Goal: Task Accomplishment & Management: Complete application form

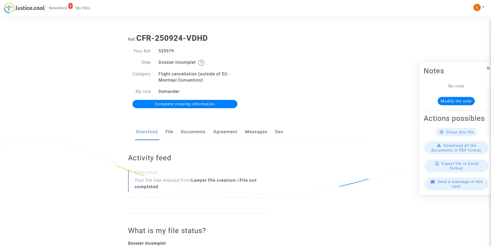
click at [199, 130] on link "Documents" at bounding box center [193, 131] width 25 height 17
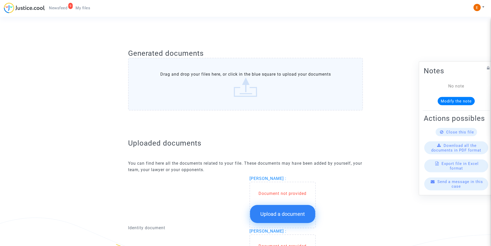
scroll to position [232, 0]
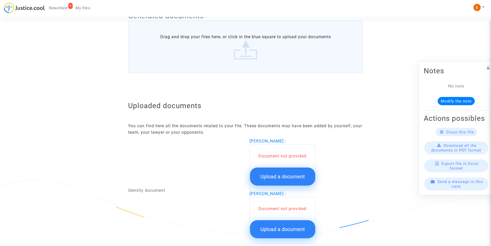
click at [272, 160] on div "Document not provided Upload a document" at bounding box center [282, 169] width 65 height 32
click at [273, 173] on button "Upload a document" at bounding box center [282, 176] width 65 height 18
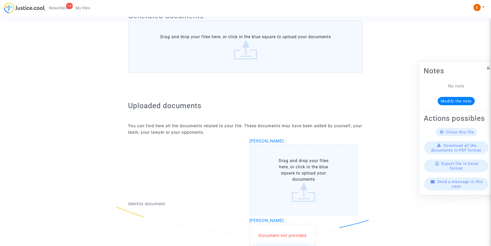
click at [274, 165] on label "Drag and drop your files here, or click in the blue square to upload your docum…" at bounding box center [303, 179] width 108 height 71
click at [0, 0] on input "Drag and drop your files here, or click in the blue square to upload your docum…" at bounding box center [0, 0] width 0 height 0
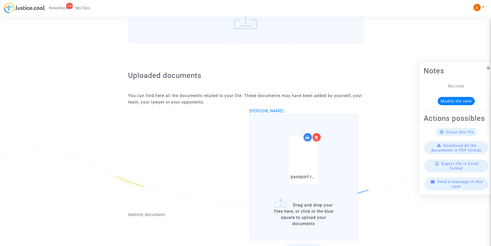
scroll to position [309, 0]
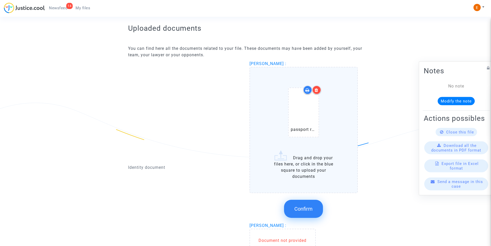
drag, startPoint x: 297, startPoint y: 206, endPoint x: 299, endPoint y: 198, distance: 8.6
click at [298, 203] on button "Confirm" at bounding box center [303, 208] width 39 height 18
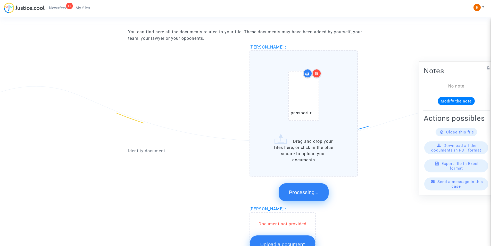
scroll to position [335, 0]
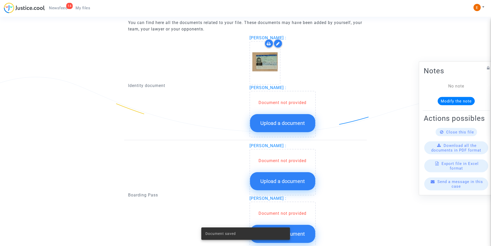
click at [278, 126] on button "Upload a document" at bounding box center [282, 123] width 65 height 18
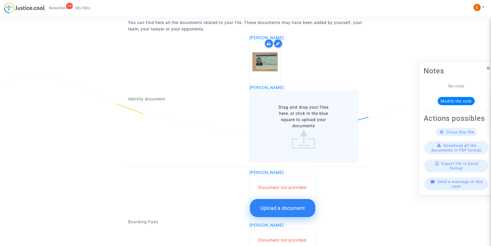
click at [286, 107] on label "Drag and drop your files here, or click in the blue square to upload your docum…" at bounding box center [303, 126] width 108 height 71
click at [0, 0] on input "Drag and drop your files here, or click in the blue square to upload your docum…" at bounding box center [0, 0] width 0 height 0
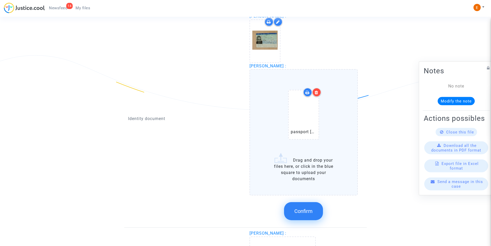
scroll to position [386, 0]
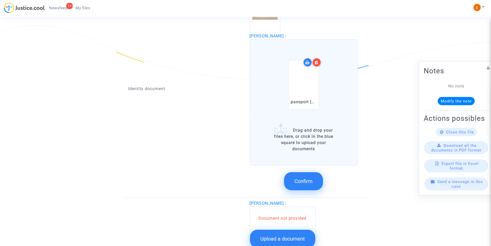
click at [317, 63] on icon at bounding box center [317, 62] width 4 height 4
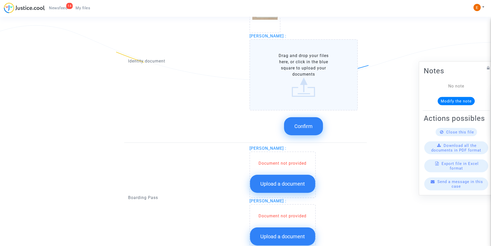
click at [302, 98] on label "Drag and drop your files here, or click in the blue square to upload your docum…" at bounding box center [303, 74] width 108 height 71
click at [0, 0] on input "Drag and drop your files here, or click in the blue square to upload your docum…" at bounding box center [0, 0] width 0 height 0
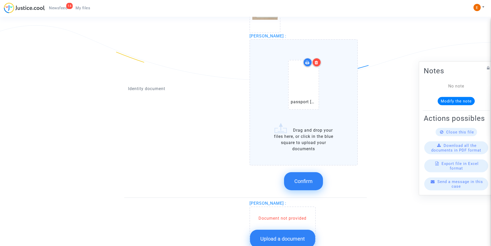
click at [299, 180] on span "Confirm" at bounding box center [303, 181] width 18 height 6
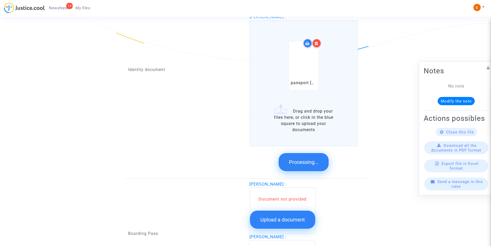
scroll to position [376, 0]
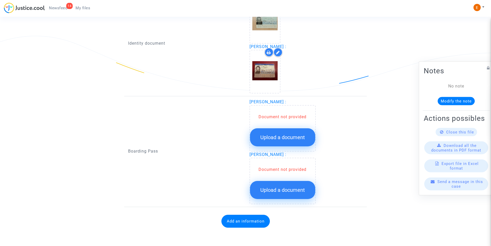
click at [281, 138] on span "Upload a document" at bounding box center [282, 137] width 45 height 6
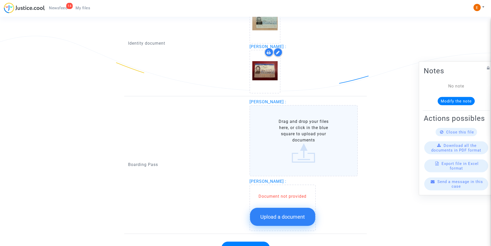
click at [282, 133] on label "Drag and drop your files here, or click in the blue square to upload your docum…" at bounding box center [303, 140] width 108 height 71
click at [0, 0] on input "Drag and drop your files here, or click in the blue square to upload your docum…" at bounding box center [0, 0] width 0 height 0
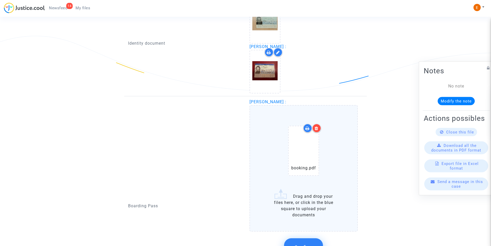
click at [317, 130] on icon at bounding box center [317, 128] width 4 height 4
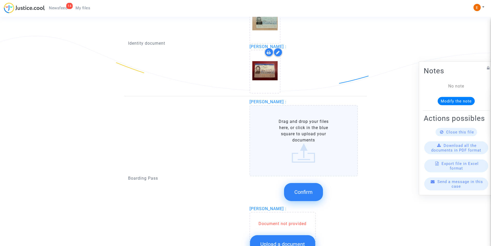
click at [305, 150] on label "Drag and drop your files here, or click in the blue square to upload your docum…" at bounding box center [303, 140] width 108 height 71
click at [0, 0] on input "Drag and drop your files here, or click in the blue square to upload your docum…" at bounding box center [0, 0] width 0 height 0
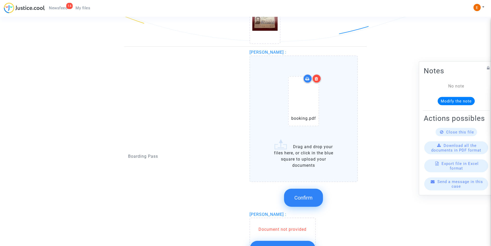
scroll to position [427, 0]
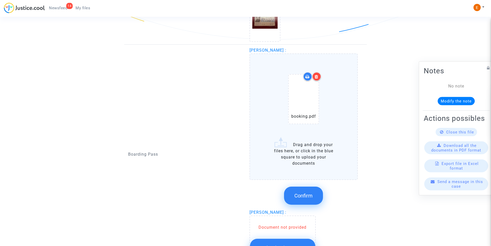
click at [301, 195] on span "Confirm" at bounding box center [303, 195] width 18 height 6
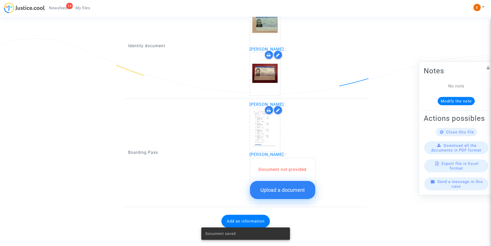
click at [276, 189] on span "Upload a document" at bounding box center [282, 190] width 45 height 6
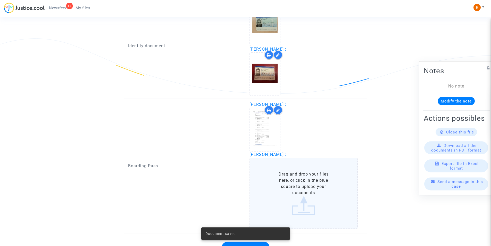
click at [279, 183] on label "Drag and drop your files here, or click in the blue square to upload your docum…" at bounding box center [303, 192] width 108 height 71
click at [0, 0] on input "Drag and drop your files here, or click in the blue square to upload your docum…" at bounding box center [0, 0] width 0 height 0
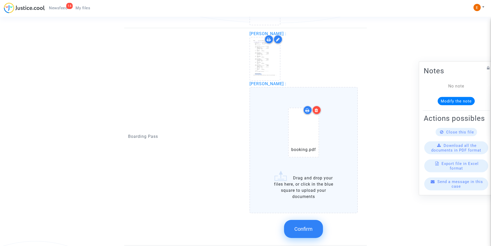
scroll to position [476, 0]
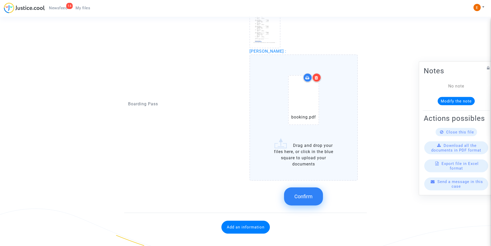
click at [293, 200] on button "Confirm" at bounding box center [303, 196] width 39 height 18
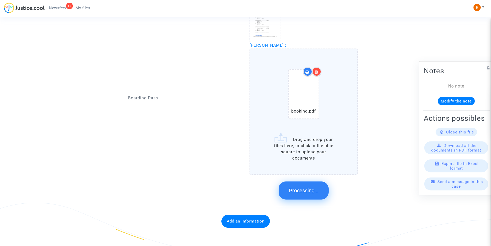
scroll to position [371, 0]
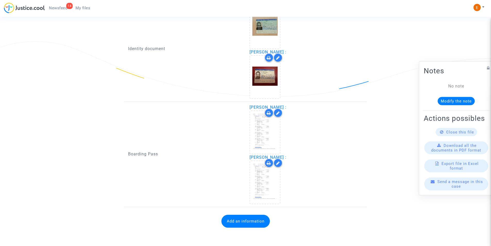
click at [246, 224] on button "Add an information" at bounding box center [245, 220] width 48 height 13
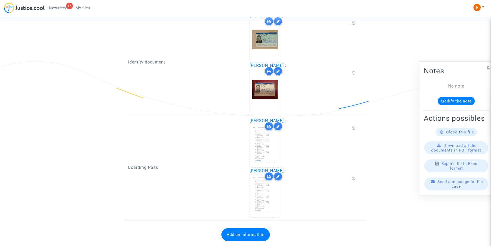
scroll to position [364, 0]
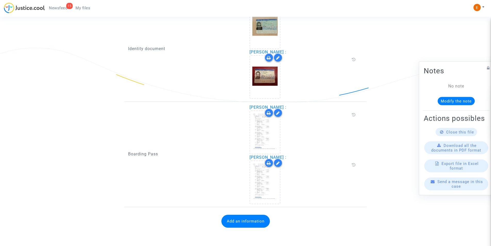
click at [240, 222] on button "Add an information" at bounding box center [245, 220] width 48 height 13
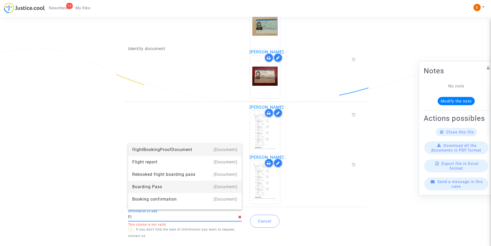
type input "Flight report"
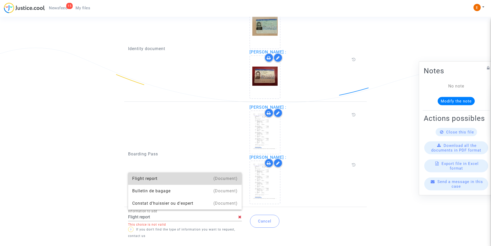
click at [159, 178] on div "Flight report" at bounding box center [184, 178] width 105 height 12
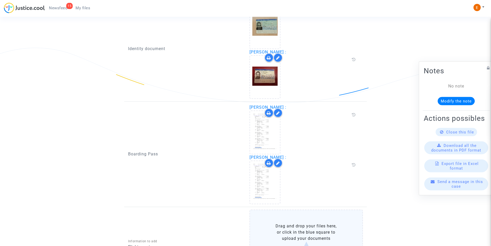
click at [312, 225] on label "Drag and drop your files here, or click in the blue square to upload your docum…" at bounding box center [306, 241] width 114 height 65
click at [0, 0] on input "Drag and drop your files here, or click in the blue square to upload your docum…" at bounding box center [0, 0] width 0 height 0
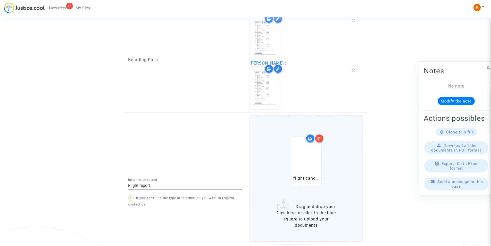
scroll to position [493, 0]
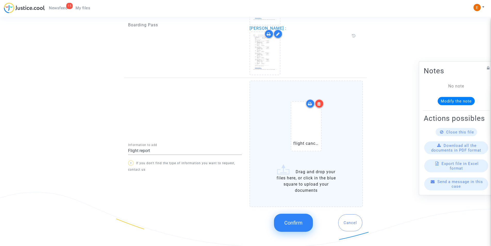
click at [289, 225] on span "Confirm" at bounding box center [293, 222] width 18 height 6
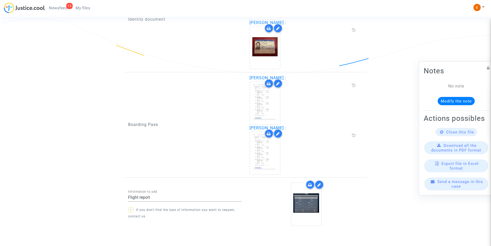
scroll to position [413, 0]
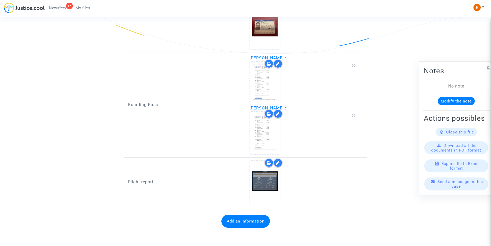
click at [247, 222] on button "Add an information" at bounding box center [245, 220] width 48 height 13
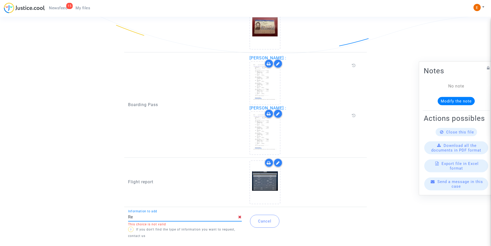
type input "R"
type input "b"
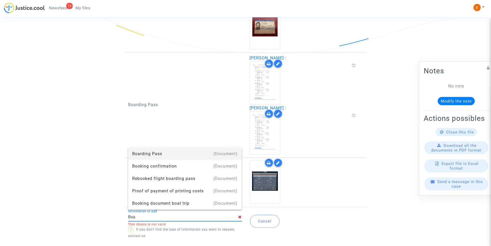
type input "Boa"
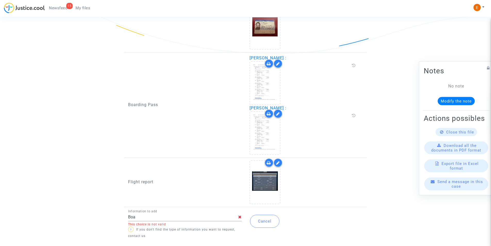
click at [254, 221] on button "Cancel" at bounding box center [264, 220] width 29 height 13
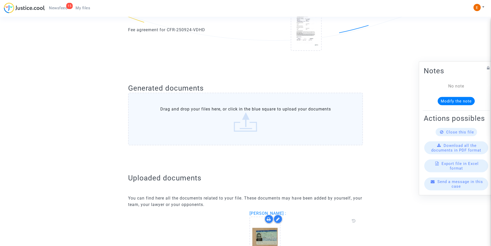
scroll to position [78, 0]
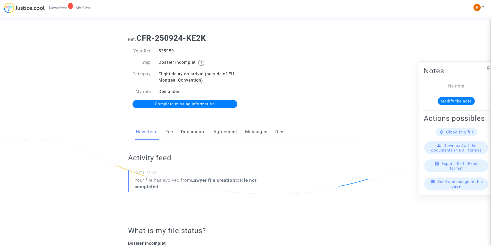
click at [189, 131] on link "Documents" at bounding box center [193, 131] width 25 height 17
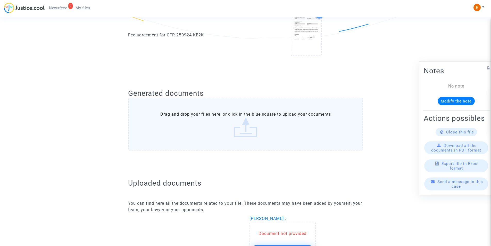
scroll to position [206, 0]
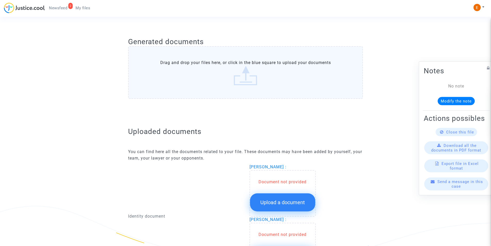
click at [267, 196] on button "Upload a document" at bounding box center [282, 202] width 65 height 18
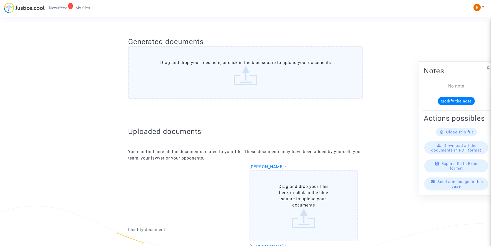
click at [272, 185] on label "Drag and drop your files here, or click in the blue square to upload your docum…" at bounding box center [303, 205] width 108 height 71
click at [0, 0] on input "Drag and drop your files here, or click in the blue square to upload your docum…" at bounding box center [0, 0] width 0 height 0
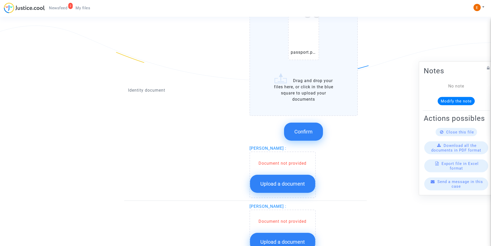
scroll to position [386, 0]
click at [308, 132] on span "Confirm" at bounding box center [303, 131] width 18 height 6
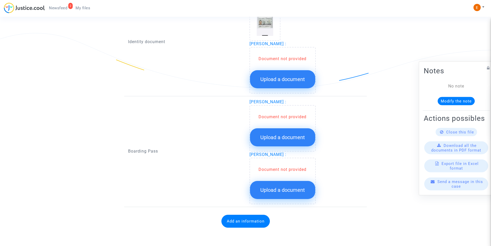
scroll to position [379, 0]
click at [289, 181] on button "Upload a document" at bounding box center [282, 190] width 65 height 18
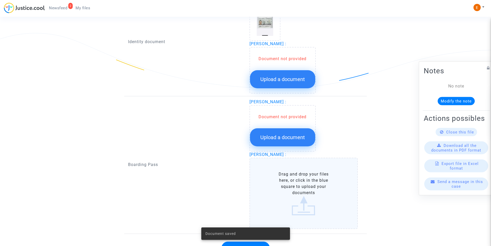
click at [276, 86] on button "Upload a document" at bounding box center [282, 79] width 65 height 18
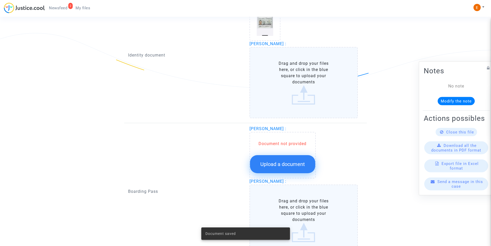
click at [279, 77] on label "Drag and drop your files here, or click in the blue square to upload your docum…" at bounding box center [303, 82] width 108 height 71
click at [0, 0] on input "Drag and drop your files here, or click in the blue square to upload your docum…" at bounding box center [0, 0] width 0 height 0
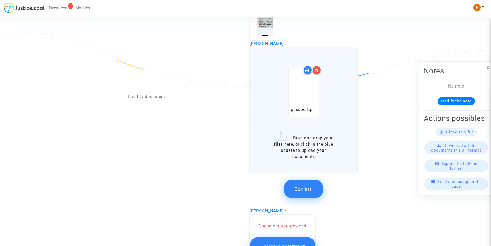
click at [308, 190] on span "Confirm" at bounding box center [303, 189] width 18 height 6
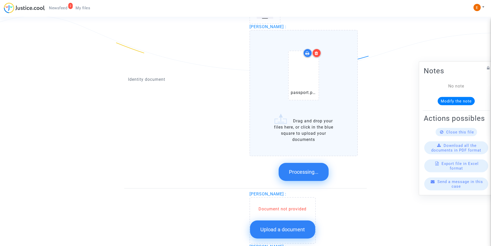
scroll to position [403, 0]
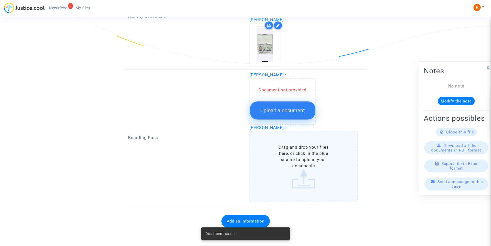
click at [290, 110] on span "Upload a document" at bounding box center [282, 110] width 45 height 6
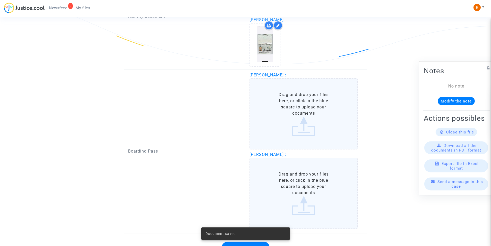
click at [289, 108] on label "Drag and drop your files here, or click in the blue square to upload your docum…" at bounding box center [303, 113] width 108 height 71
click at [0, 0] on input "Drag and drop your files here, or click in the blue square to upload your docum…" at bounding box center [0, 0] width 0 height 0
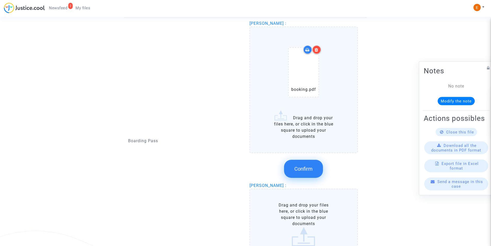
click at [298, 168] on span "Confirm" at bounding box center [303, 168] width 18 height 6
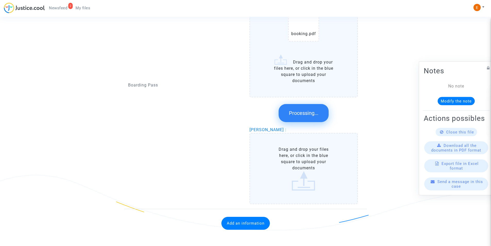
scroll to position [400, 0]
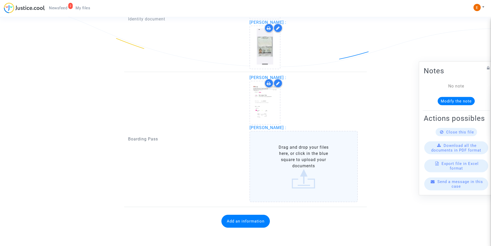
click at [290, 173] on label "Drag and drop your files here, or click in the blue square to upload your docum…" at bounding box center [303, 166] width 108 height 71
click at [0, 0] on input "Drag and drop your files here, or click in the blue square to upload your docum…" at bounding box center [0, 0] width 0 height 0
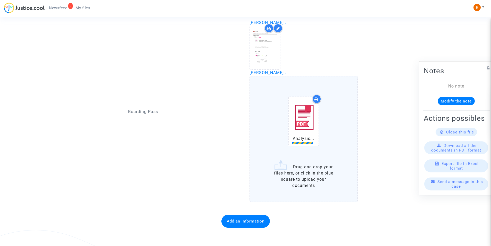
scroll to position [482, 0]
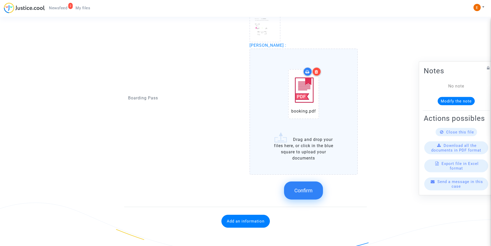
click at [305, 189] on span "Confirm" at bounding box center [303, 190] width 18 height 6
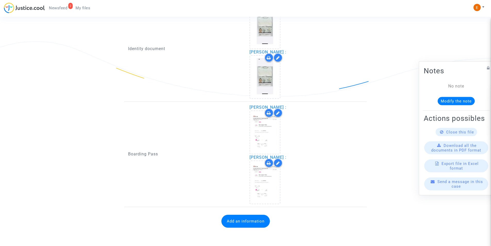
scroll to position [371, 0]
click at [235, 217] on button "Add an information" at bounding box center [245, 220] width 48 height 13
click at [243, 222] on button "Add an information" at bounding box center [245, 220] width 48 height 13
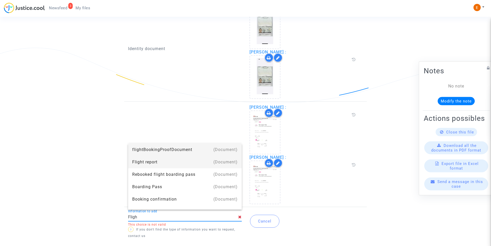
click at [141, 164] on div "Flight report" at bounding box center [184, 162] width 105 height 12
type input "Flight report"
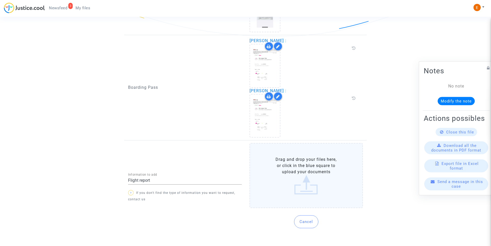
scroll to position [434, 0]
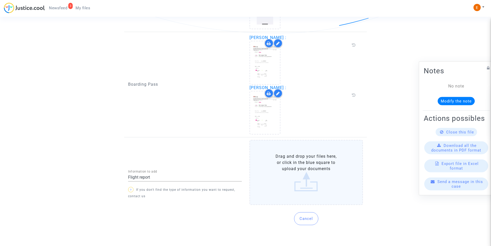
click at [306, 183] on label "Drag and drop your files here, or click in the blue square to upload your docum…" at bounding box center [306, 172] width 114 height 65
click at [0, 0] on input "Drag and drop your files here, or click in the blue square to upload your docum…" at bounding box center [0, 0] width 0 height 0
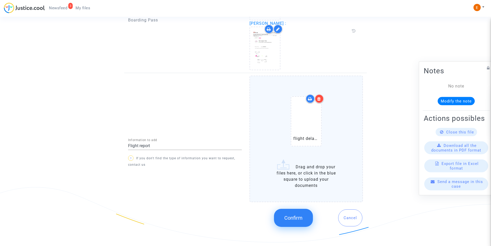
scroll to position [499, 0]
click at [291, 213] on span "Confirm" at bounding box center [293, 216] width 18 height 6
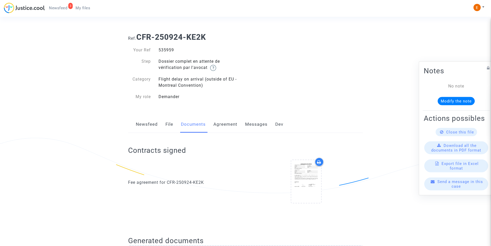
scroll to position [0, 0]
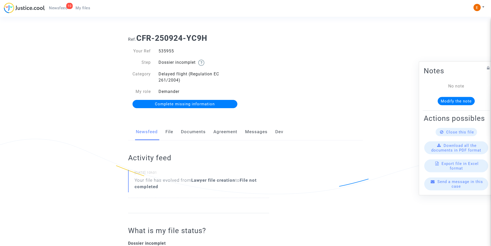
scroll to position [52, 0]
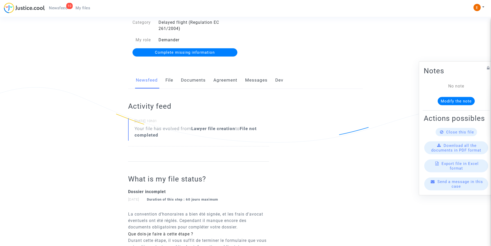
click at [189, 80] on link "Documents" at bounding box center [193, 80] width 25 height 17
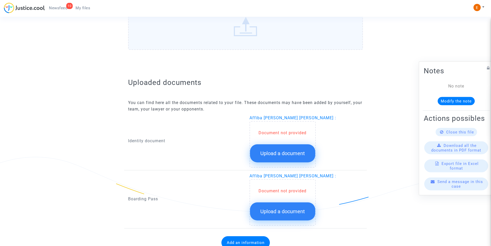
scroll to position [258, 0]
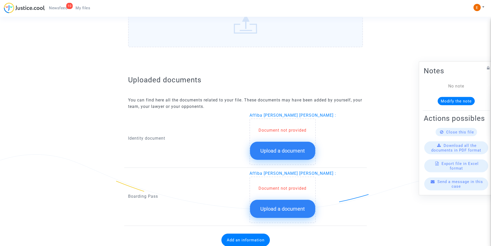
click at [276, 157] on button "Upload a document" at bounding box center [282, 150] width 65 height 18
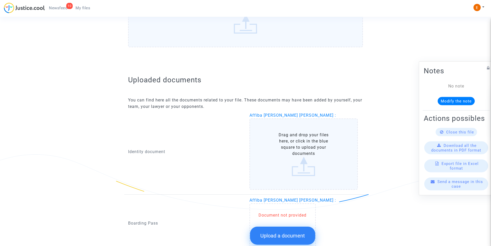
click at [280, 147] on label "Drag and drop your files here, or click in the blue square to upload your docum…" at bounding box center [303, 153] width 108 height 71
click at [0, 0] on input "Drag and drop your files here, or click in the blue square to upload your docum…" at bounding box center [0, 0] width 0 height 0
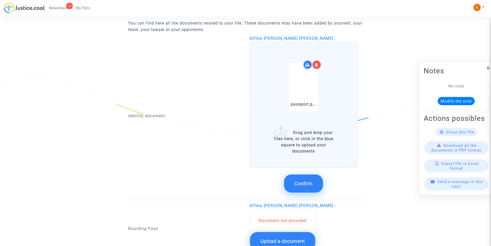
scroll to position [335, 0]
click at [296, 187] on button "Confirm" at bounding box center [303, 183] width 39 height 18
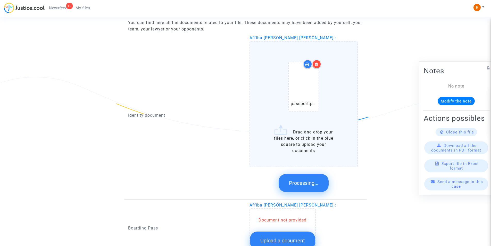
scroll to position [274, 0]
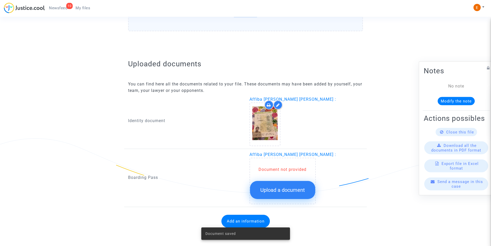
click at [283, 188] on span "Upload a document" at bounding box center [282, 190] width 45 height 6
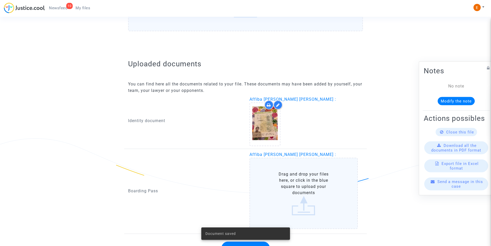
click at [286, 182] on label "Drag and drop your files here, or click in the blue square to upload your docum…" at bounding box center [303, 192] width 108 height 71
click at [0, 0] on input "Drag and drop your files here, or click in the blue square to upload your docum…" at bounding box center [0, 0] width 0 height 0
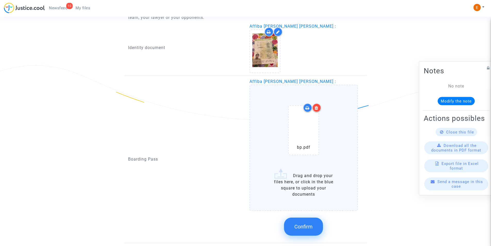
scroll to position [351, 0]
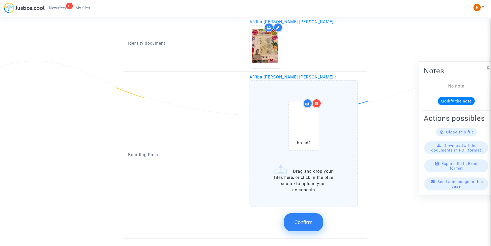
drag, startPoint x: 300, startPoint y: 220, endPoint x: 299, endPoint y: 208, distance: 11.9
click at [300, 219] on span "Confirm" at bounding box center [303, 222] width 18 height 6
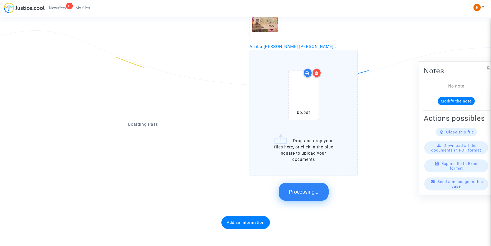
scroll to position [271, 0]
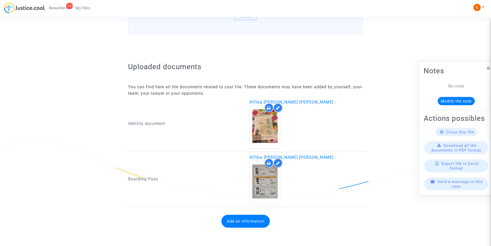
click at [246, 221] on button "Add an information" at bounding box center [245, 220] width 48 height 13
click at [233, 222] on button "Add an information" at bounding box center [245, 220] width 48 height 13
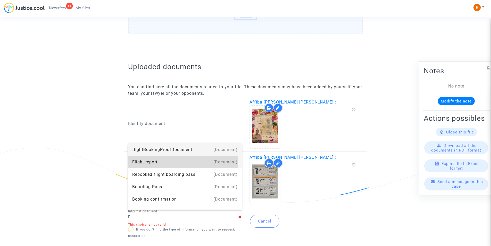
click at [142, 161] on div "Flight report" at bounding box center [184, 162] width 105 height 12
type input "Flight report"
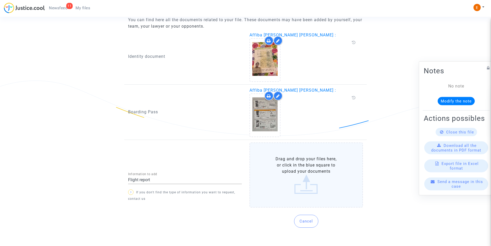
scroll to position [334, 0]
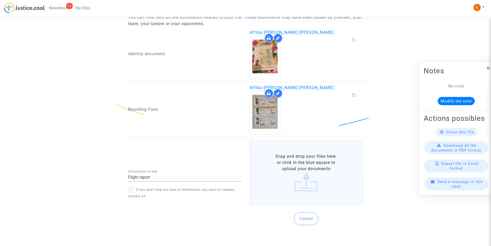
click at [295, 180] on label "Drag and drop your files here, or click in the blue square to upload your docum…" at bounding box center [306, 172] width 114 height 65
click at [0, 0] on input "Drag and drop your files here, or click in the blue square to upload your docum…" at bounding box center [0, 0] width 0 height 0
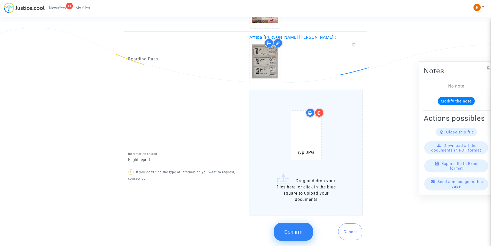
scroll to position [385, 0]
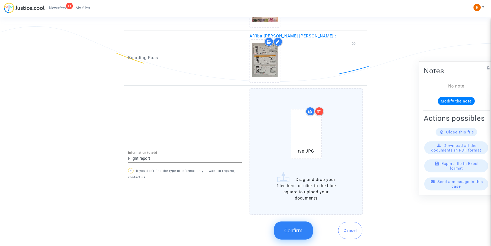
click at [294, 227] on span "Confirm" at bounding box center [293, 230] width 18 height 6
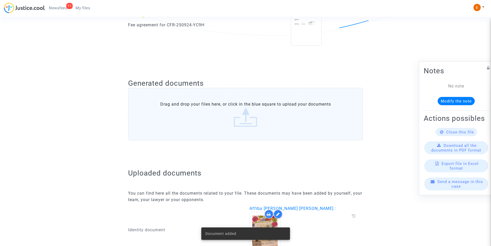
scroll to position [82, 0]
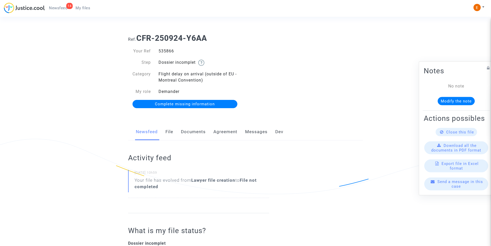
click at [202, 133] on link "Documents" at bounding box center [193, 131] width 25 height 17
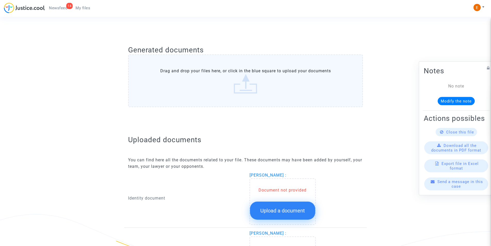
scroll to position [232, 0]
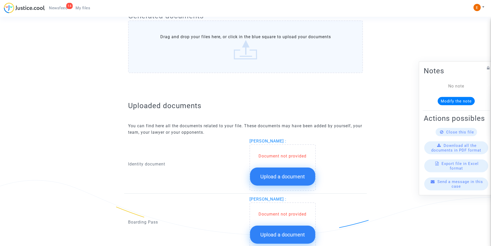
click at [271, 173] on span "Upload a document" at bounding box center [282, 176] width 45 height 6
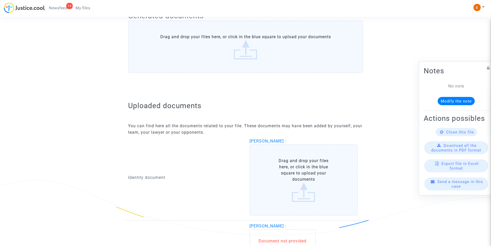
click at [272, 171] on label "Drag and drop your files here, or click in the blue square to upload your docum…" at bounding box center [303, 179] width 108 height 71
click at [0, 0] on input "Drag and drop your files here, or click in the blue square to upload your docum…" at bounding box center [0, 0] width 0 height 0
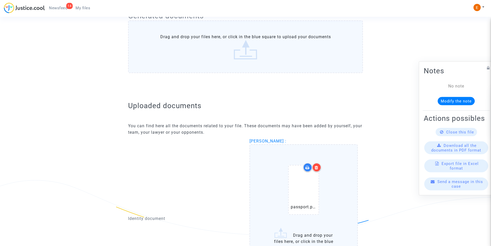
scroll to position [335, 0]
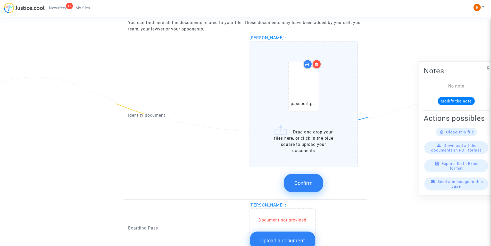
drag, startPoint x: 312, startPoint y: 183, endPoint x: 282, endPoint y: 185, distance: 30.5
click at [311, 183] on span "Confirm" at bounding box center [303, 183] width 18 height 6
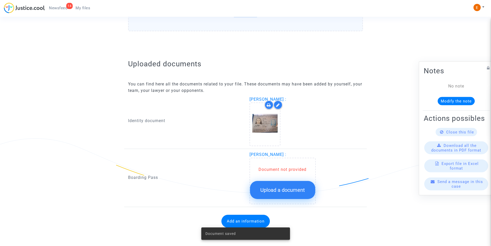
click at [267, 189] on span "Upload a document" at bounding box center [282, 190] width 45 height 6
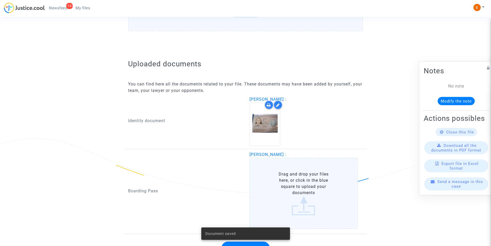
click at [275, 182] on label "Drag and drop your files here, or click in the blue square to upload your docum…" at bounding box center [303, 192] width 108 height 71
click at [0, 0] on input "Drag and drop your files here, or click in the blue square to upload your docum…" at bounding box center [0, 0] width 0 height 0
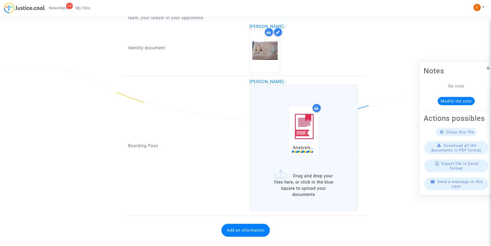
scroll to position [355, 0]
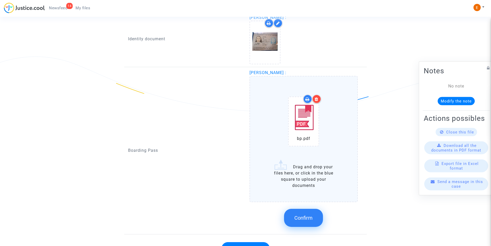
click at [309, 215] on span "Confirm" at bounding box center [303, 217] width 18 height 6
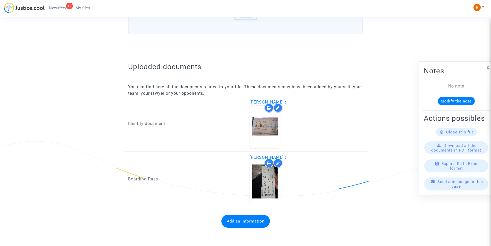
click at [247, 222] on button "Add an information" at bounding box center [245, 220] width 48 height 13
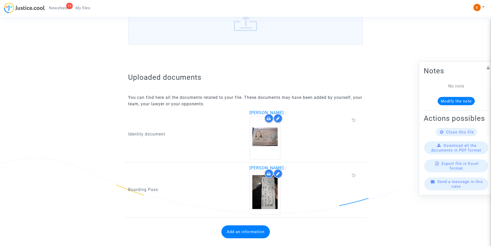
scroll to position [264, 0]
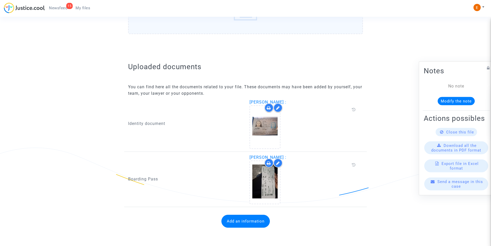
click at [234, 221] on button "Add an information" at bounding box center [245, 220] width 48 height 13
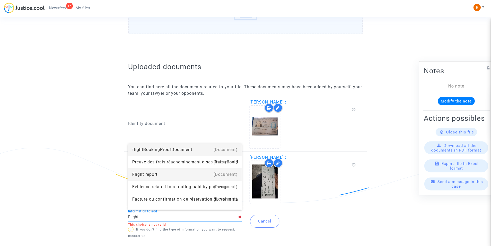
click at [145, 174] on div "Flight report" at bounding box center [184, 174] width 105 height 12
type input "Flight report"
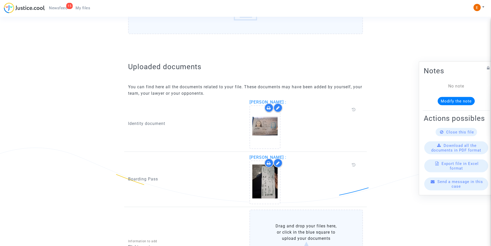
scroll to position [334, 0]
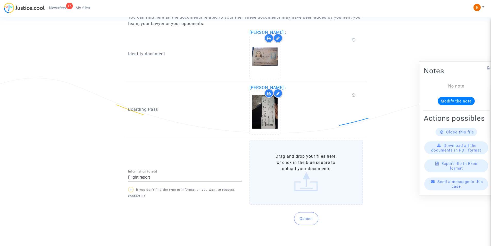
click at [298, 182] on label "Drag and drop your files here, or click in the blue square to upload your docum…" at bounding box center [306, 172] width 114 height 65
click at [0, 0] on input "Drag and drop your files here, or click in the blue square to upload your docum…" at bounding box center [0, 0] width 0 height 0
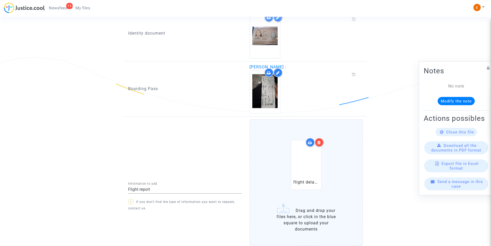
scroll to position [385, 0]
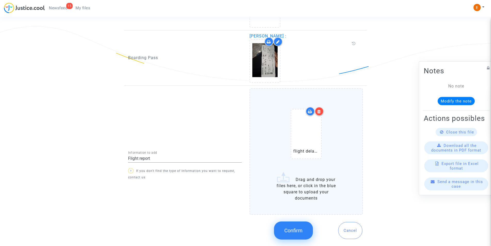
click at [290, 226] on button "Confirm" at bounding box center [293, 230] width 39 height 18
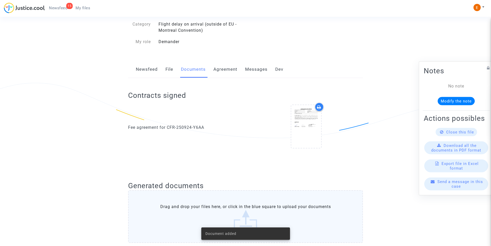
scroll to position [0, 0]
